Goal: Information Seeking & Learning: Learn about a topic

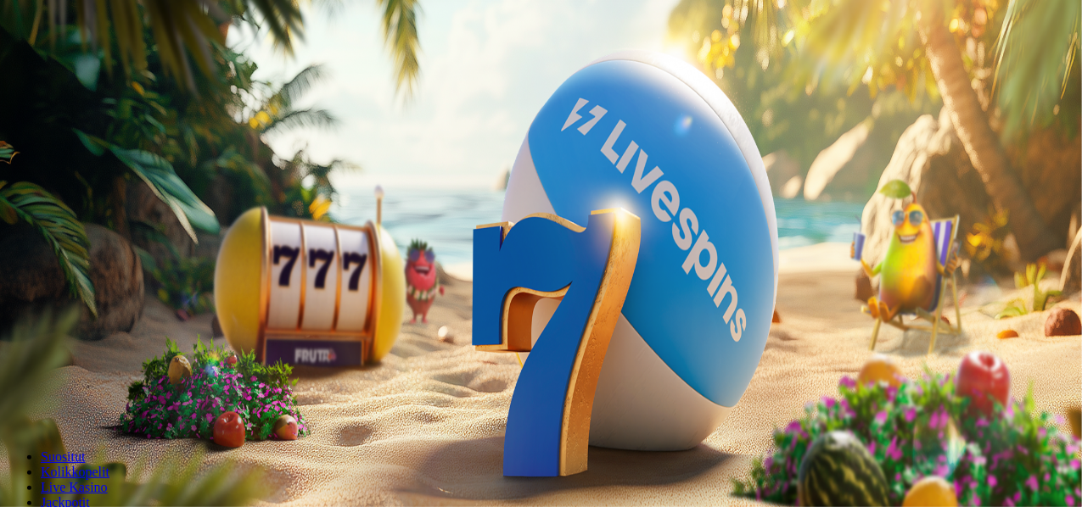
click at [145, 70] on button "Kirjaudu" at bounding box center [117, 62] width 55 height 18
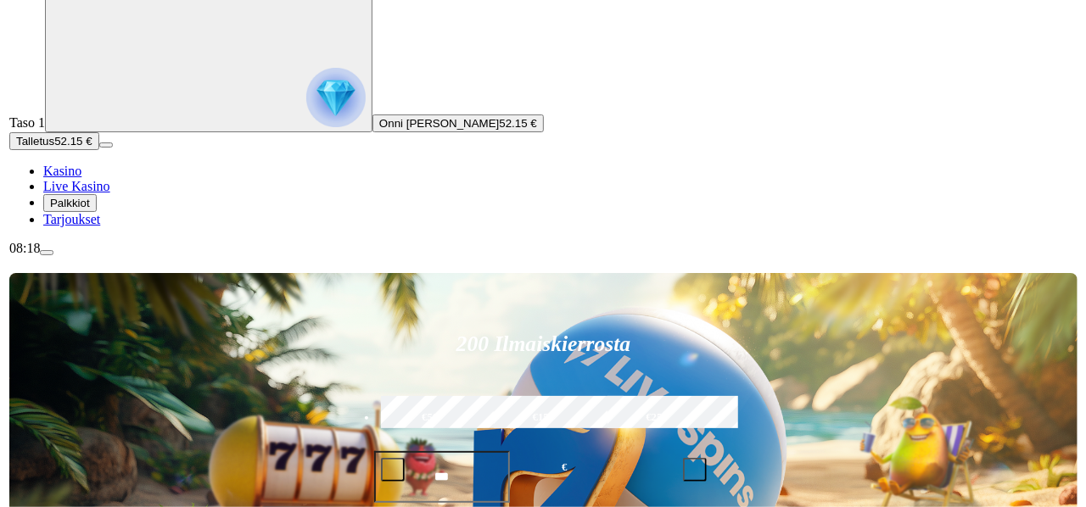
scroll to position [78, 0]
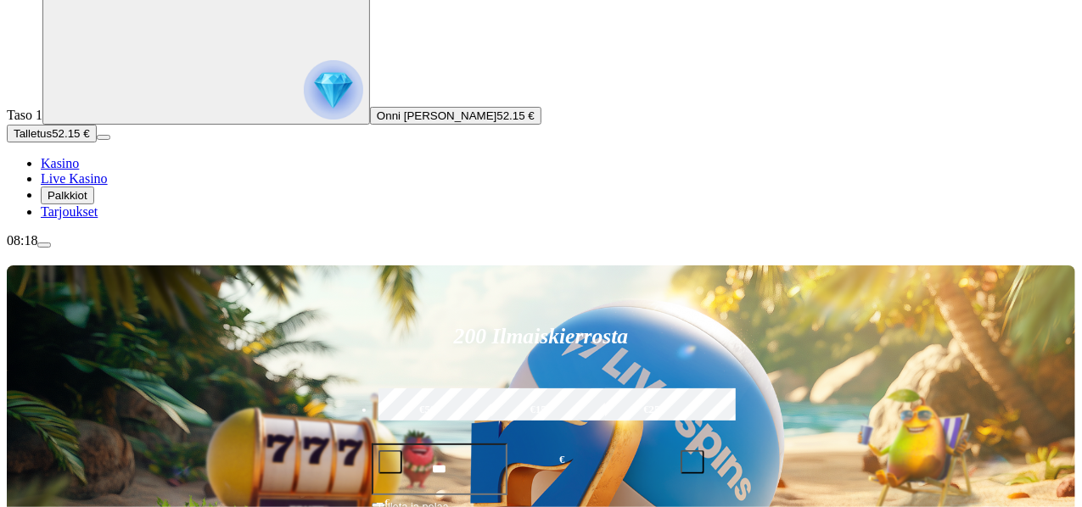
click at [94, 204] on button "Palkkiot" at bounding box center [67, 196] width 53 height 18
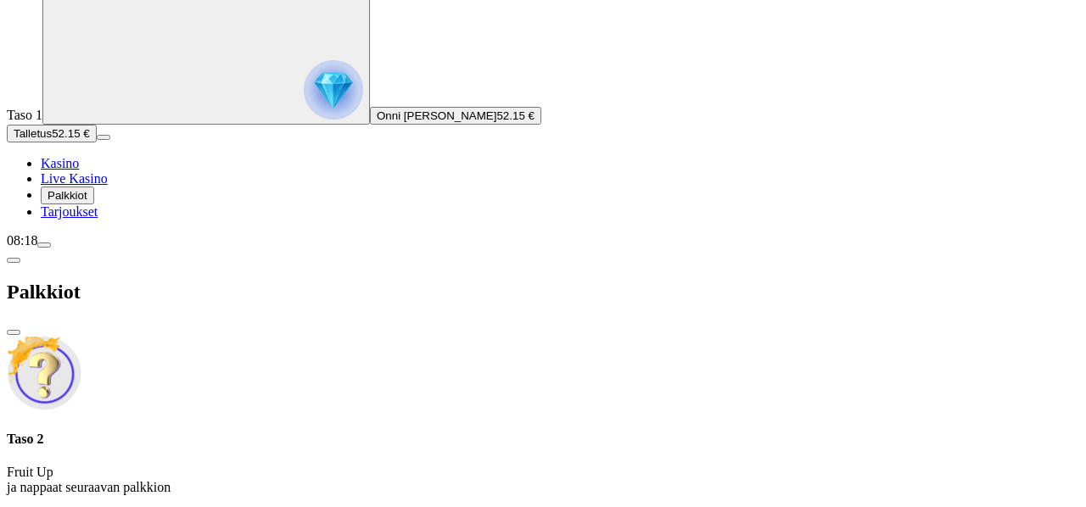
click at [14, 333] on span "close icon" at bounding box center [14, 333] width 0 height 0
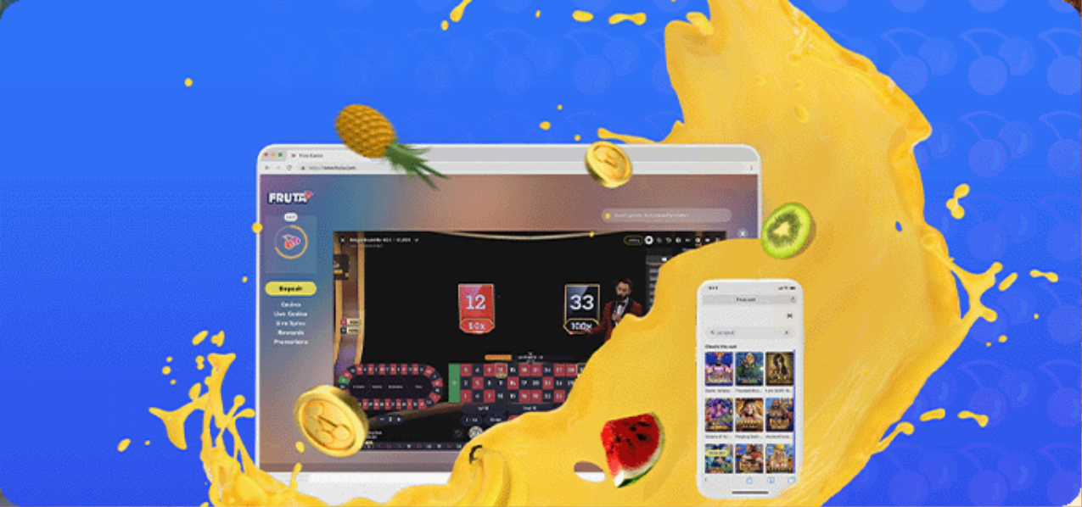
scroll to position [1, 0]
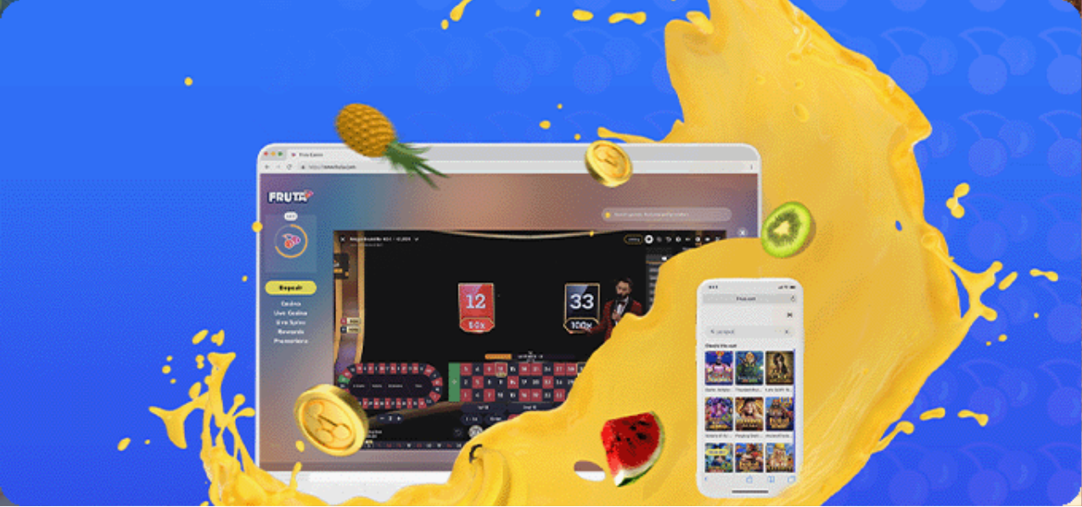
click at [56, 473] on link "Lue lisää" at bounding box center [31, 480] width 49 height 14
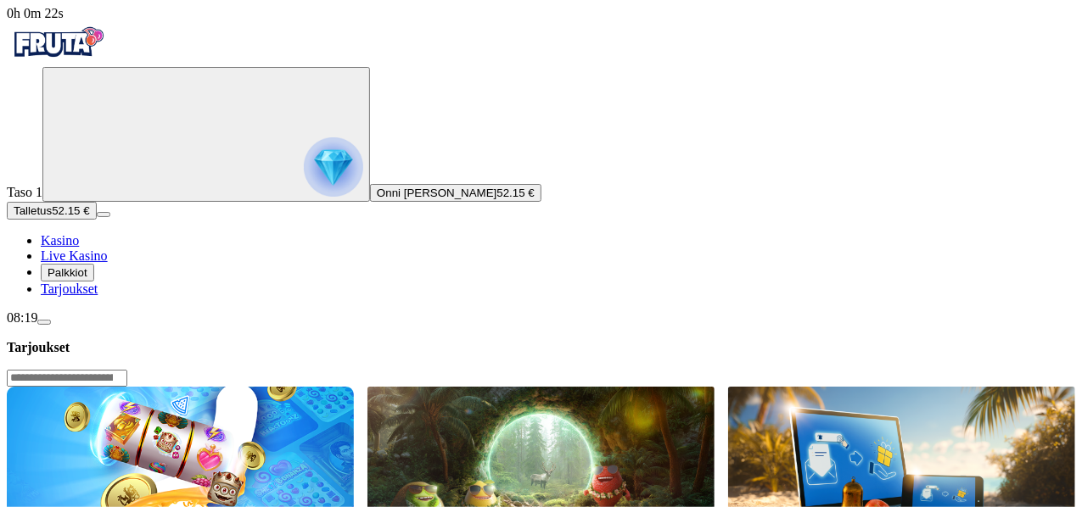
scroll to position [0, 0]
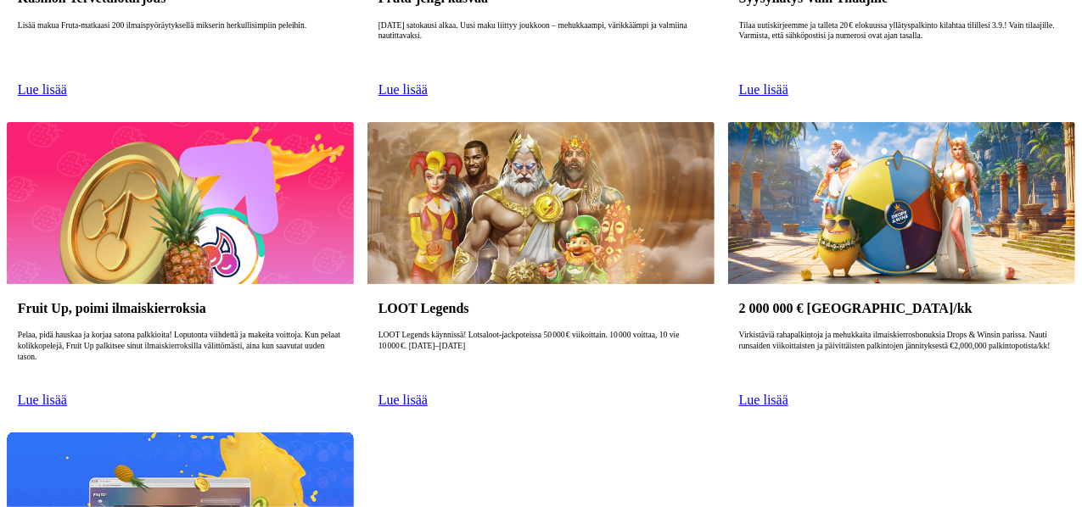
scroll to position [577, 0]
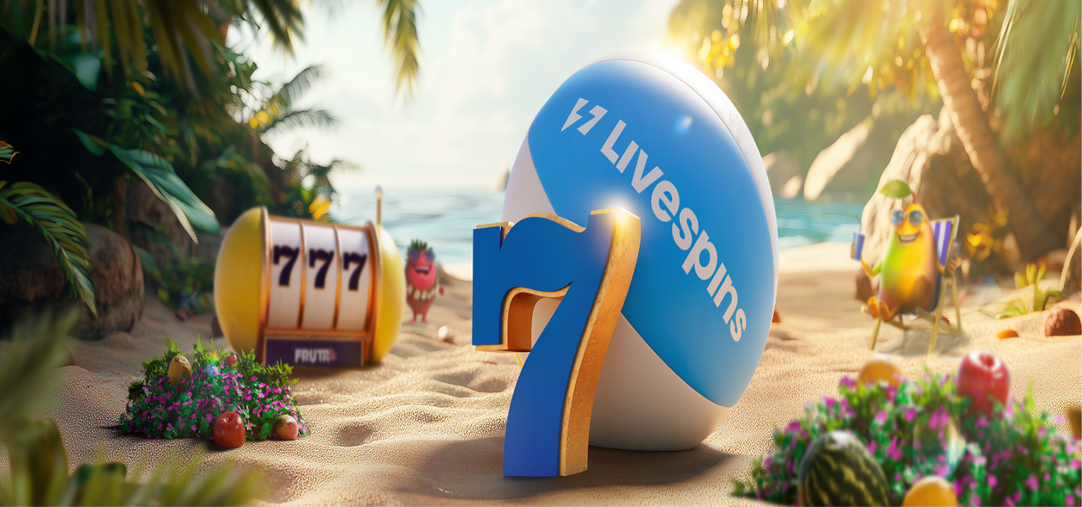
click at [87, 280] on span "Palkkiot" at bounding box center [68, 273] width 40 height 13
click at [480, 327] on div "Palkkiot" at bounding box center [543, 370] width 1072 height 87
click at [14, 411] on span "close icon" at bounding box center [14, 411] width 0 height 0
